Goal: Find specific page/section: Find specific page/section

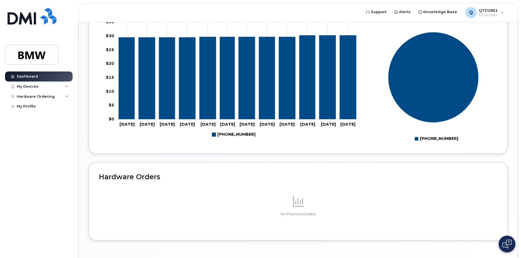
scroll to position [247, 0]
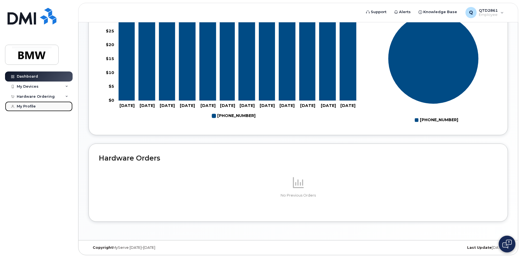
click at [33, 105] on div "My Profile" at bounding box center [26, 106] width 19 height 4
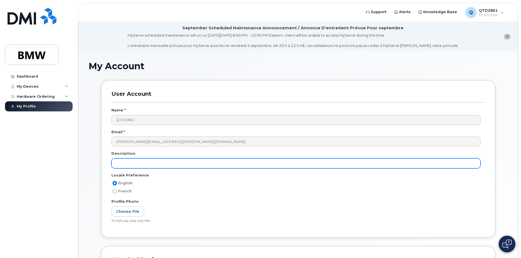
click at [195, 161] on input "text" at bounding box center [295, 163] width 369 height 10
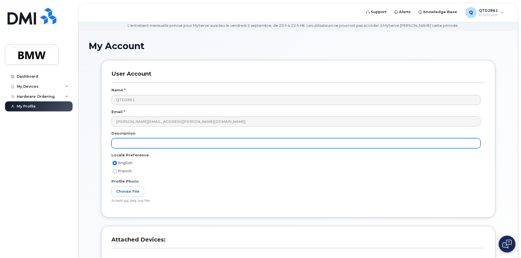
scroll to position [18, 0]
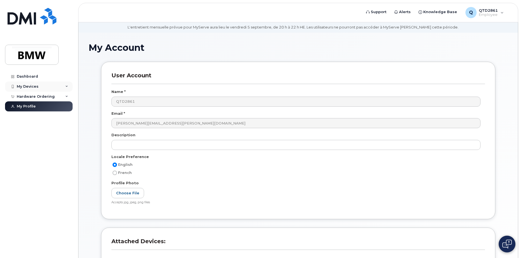
click at [35, 82] on div "My Devices" at bounding box center [39, 87] width 68 height 10
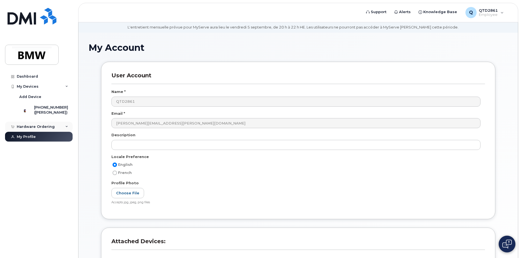
click at [41, 129] on div "Hardware Ordering" at bounding box center [36, 126] width 38 height 4
